Goal: Task Accomplishment & Management: Manage account settings

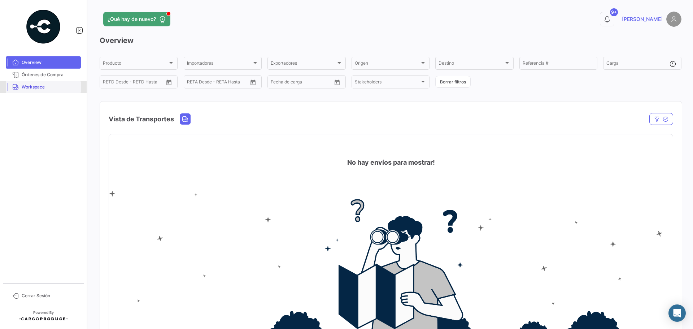
click at [50, 85] on span "Workspace" at bounding box center [50, 87] width 56 height 6
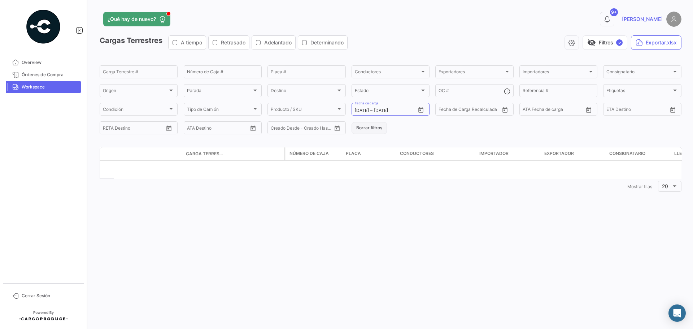
click at [380, 124] on button "Borrar filtros" at bounding box center [369, 128] width 35 height 12
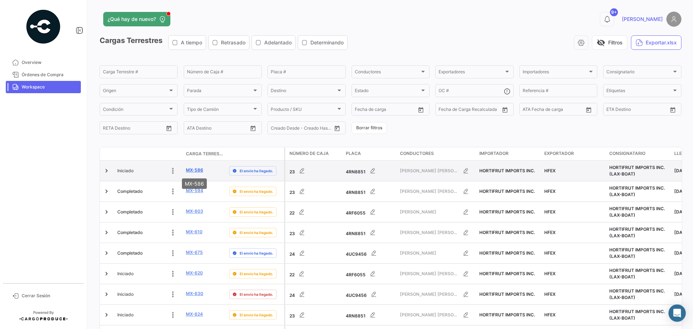
click at [201, 171] on link "MX-586" at bounding box center [194, 170] width 17 height 6
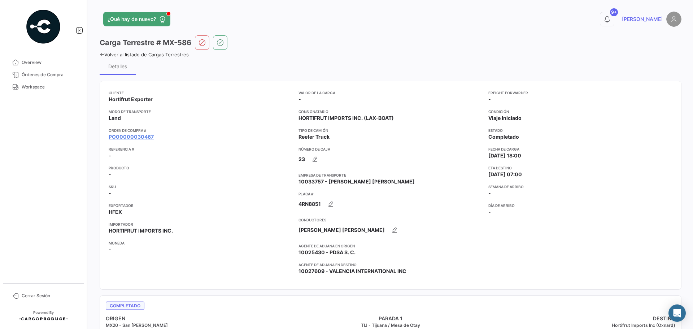
click at [173, 55] on link "Volver al listado de Cargas Terrestres" at bounding box center [144, 55] width 89 height 6
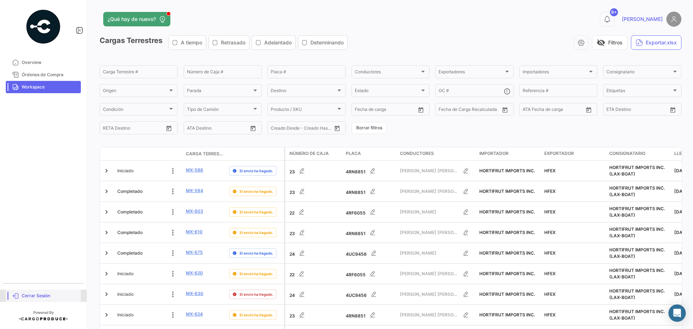
click at [58, 300] on link "Cerrar Sesión" at bounding box center [43, 296] width 75 height 12
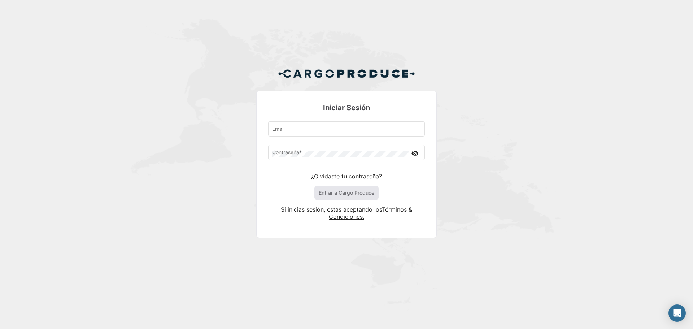
type input "[EMAIL_ADDRESS][DOMAIN_NAME]"
